Goal: Task Accomplishment & Management: Complete application form

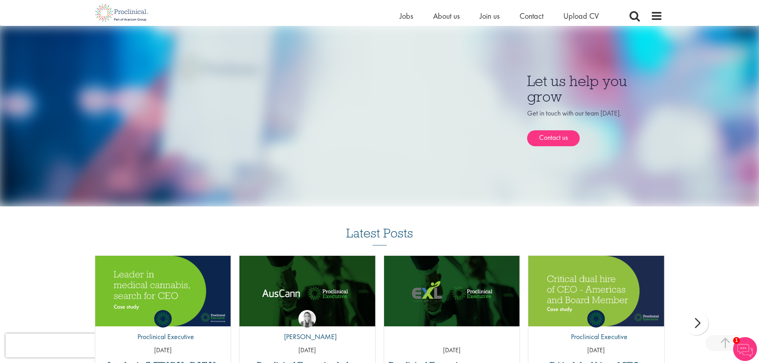
scroll to position [440, 0]
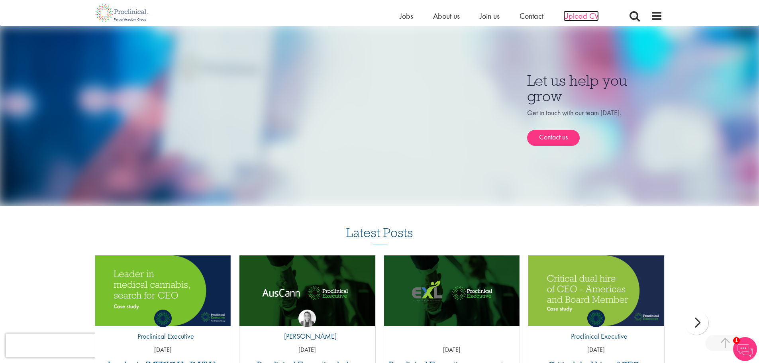
click at [564, 18] on span "Upload CV" at bounding box center [581, 16] width 35 height 10
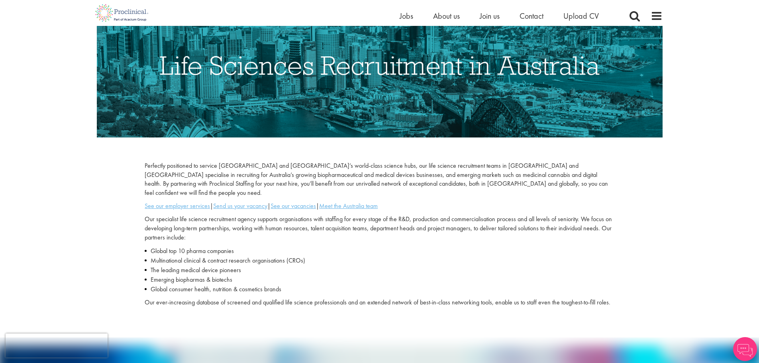
scroll to position [104, 0]
